Goal: Information Seeking & Learning: Learn about a topic

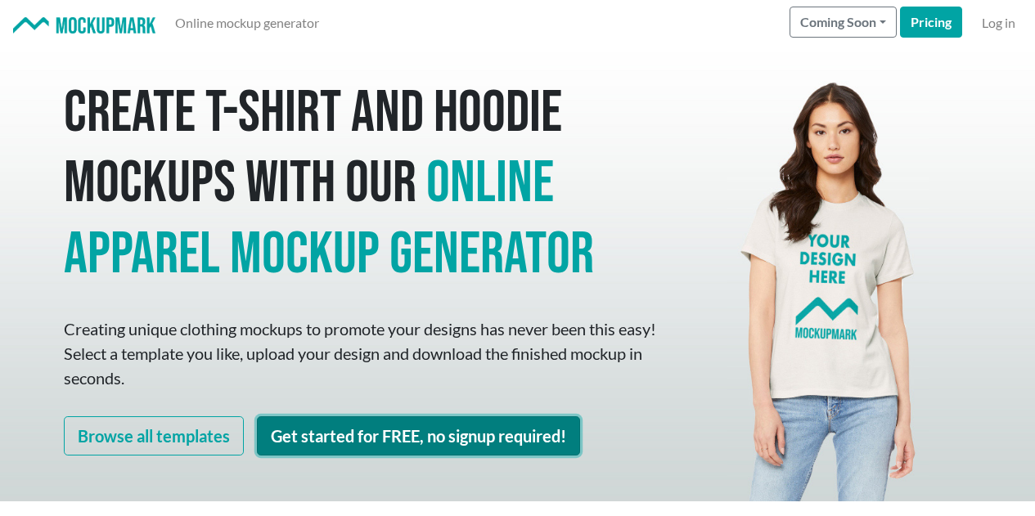
click at [435, 434] on link "Get started for FREE, no signup required!" at bounding box center [418, 436] width 323 height 39
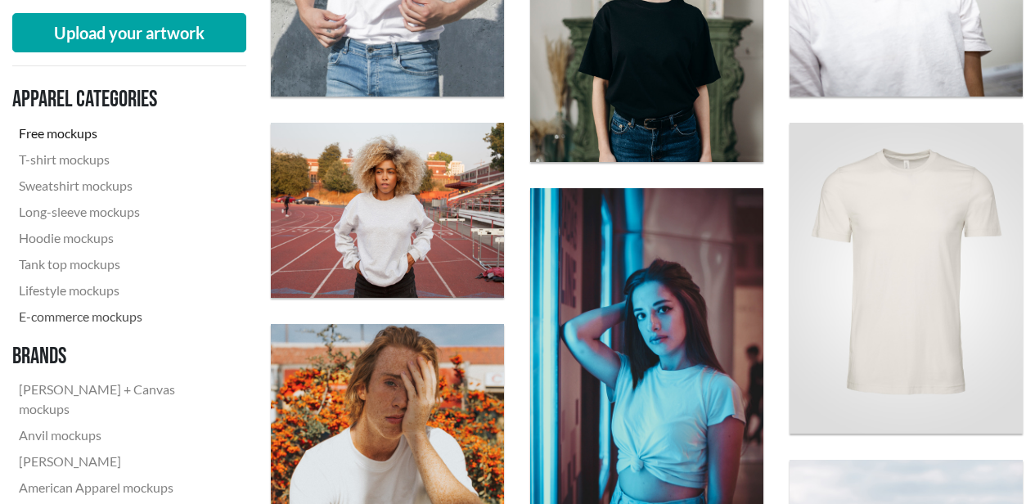
scroll to position [748, 0]
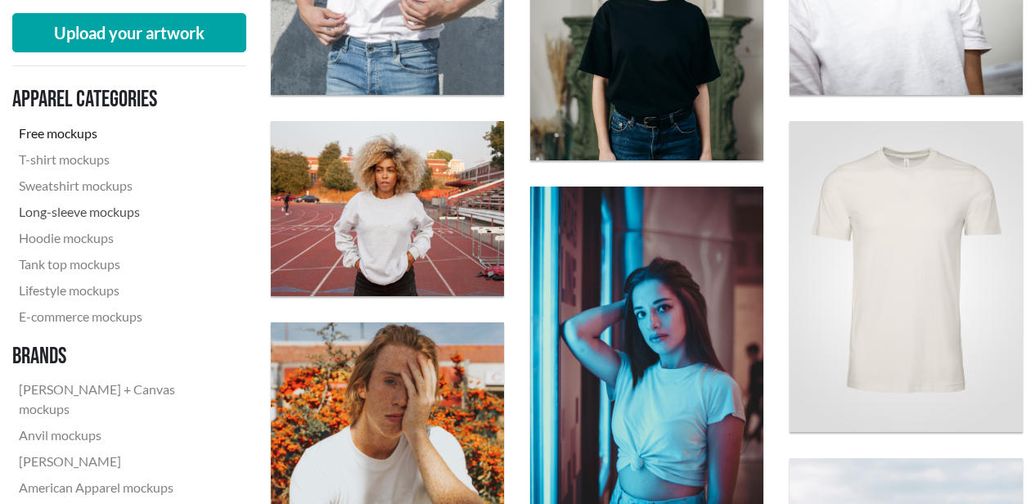
click at [105, 207] on link "Long-sleeve mockups" at bounding box center [122, 212] width 221 height 26
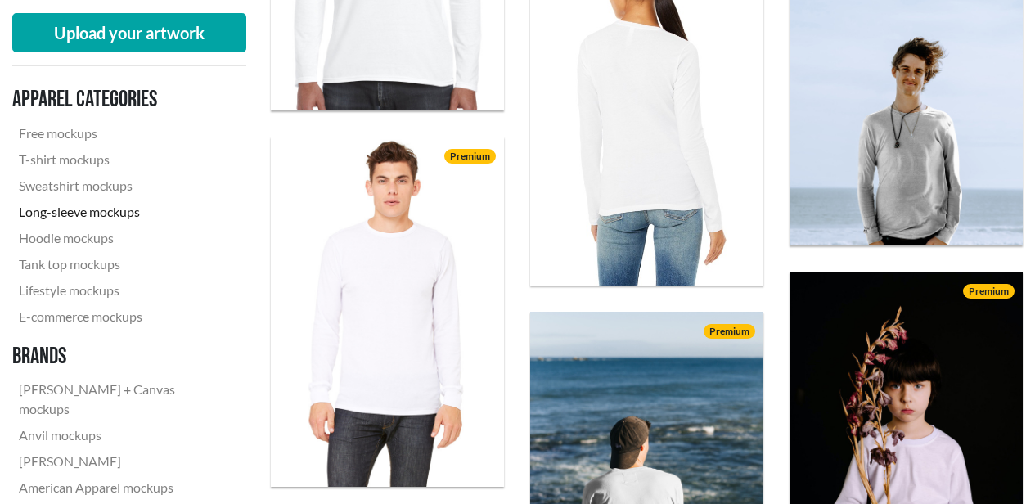
scroll to position [993, 0]
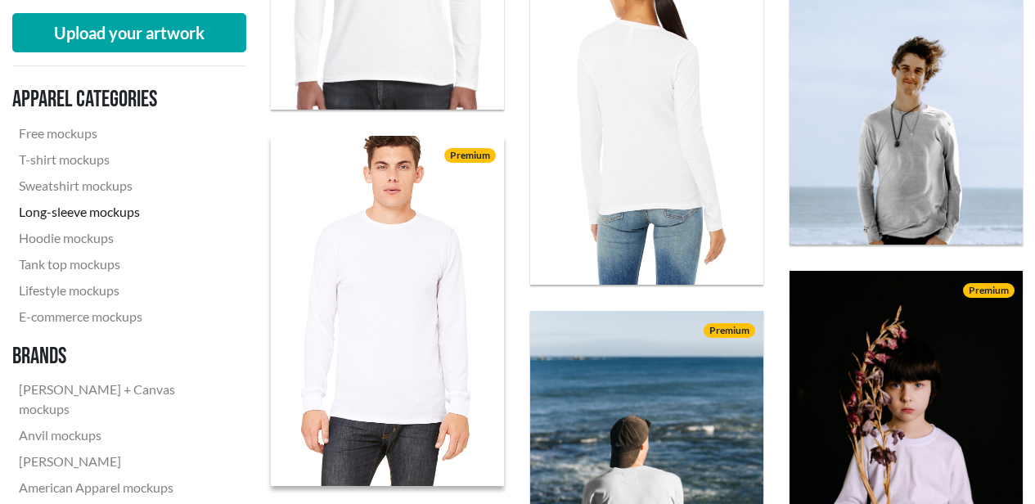
click at [401, 313] on img at bounding box center [387, 311] width 256 height 385
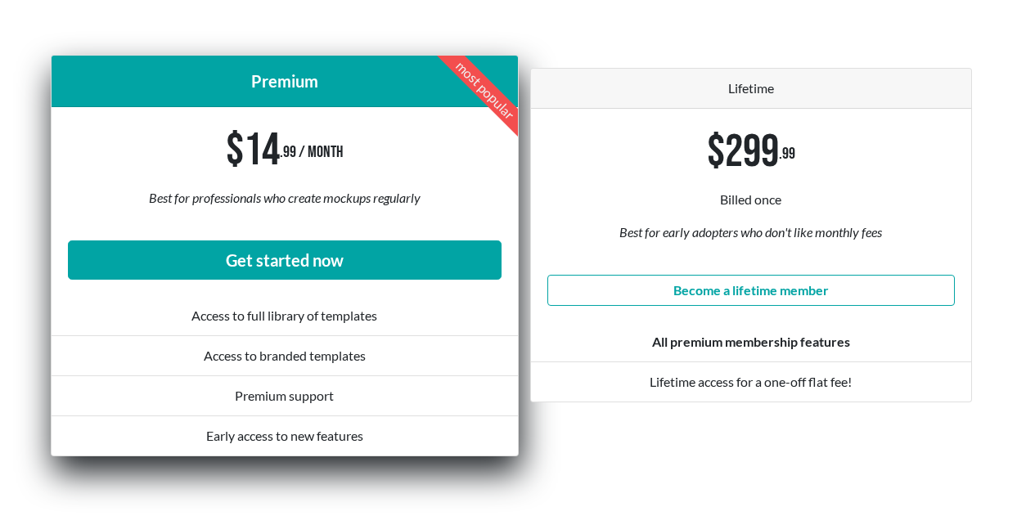
scroll to position [274, 0]
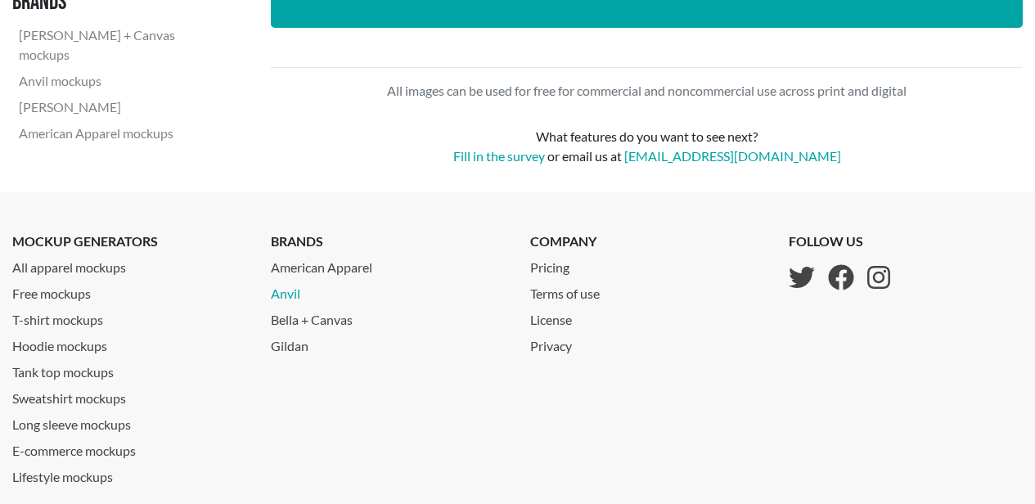
scroll to position [3205, 0]
